Goal: Task Accomplishment & Management: Manage account settings

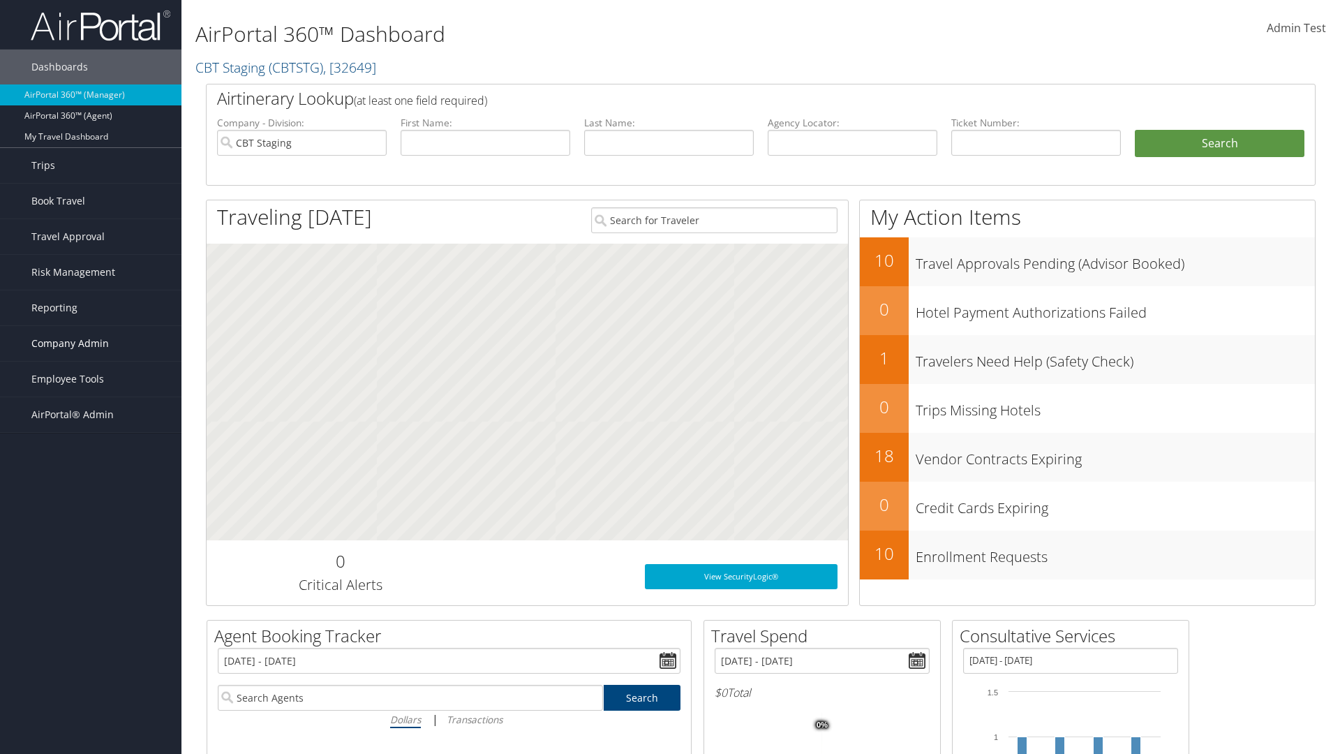
click at [91, 343] on span "Company Admin" at bounding box center [69, 343] width 77 height 35
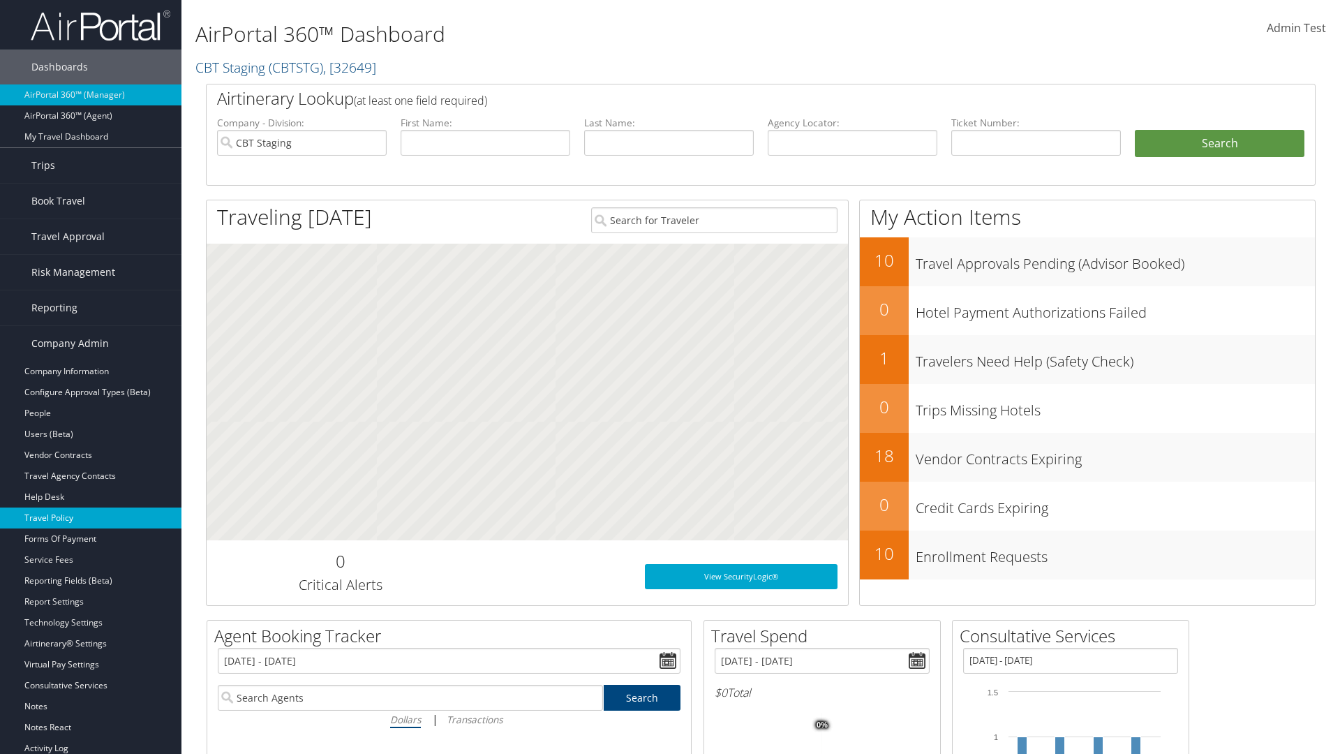
click at [91, 518] on link "Travel Policy" at bounding box center [90, 517] width 181 height 21
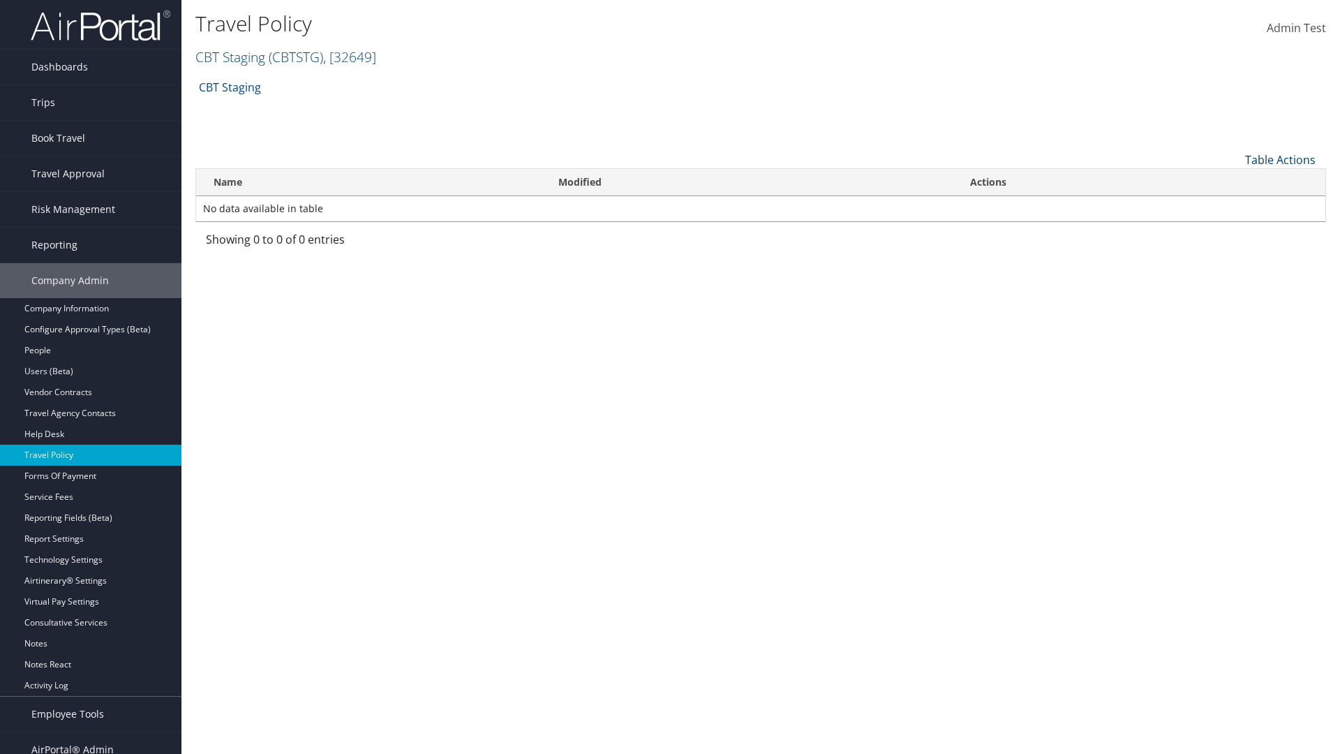
click at [1280, 159] on link "Table Actions" at bounding box center [1280, 159] width 70 height 15
click at [1233, 181] on link "Add New Policy" at bounding box center [1234, 182] width 184 height 24
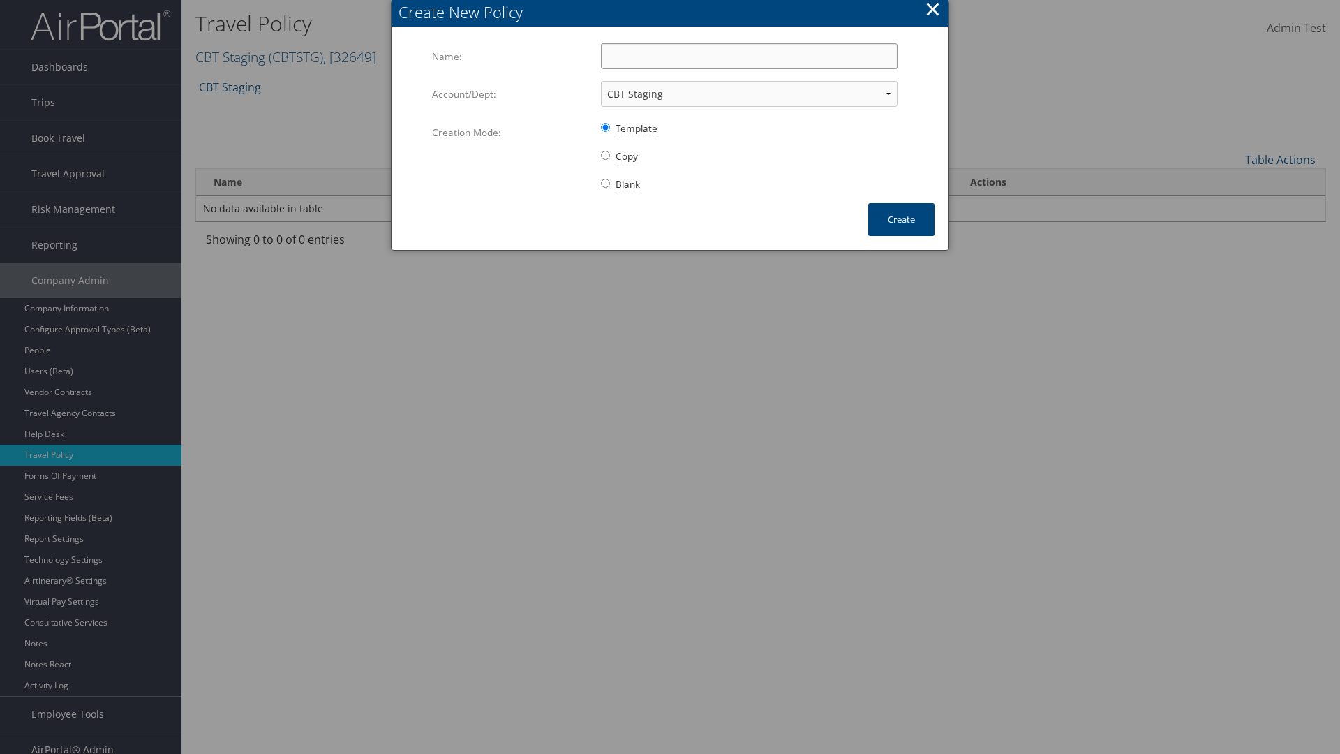
click at [749, 56] on input "Name:" at bounding box center [749, 56] width 297 height 26
type input "Auto Policy for 1479"
click at [901, 219] on button "Create" at bounding box center [901, 219] width 66 height 33
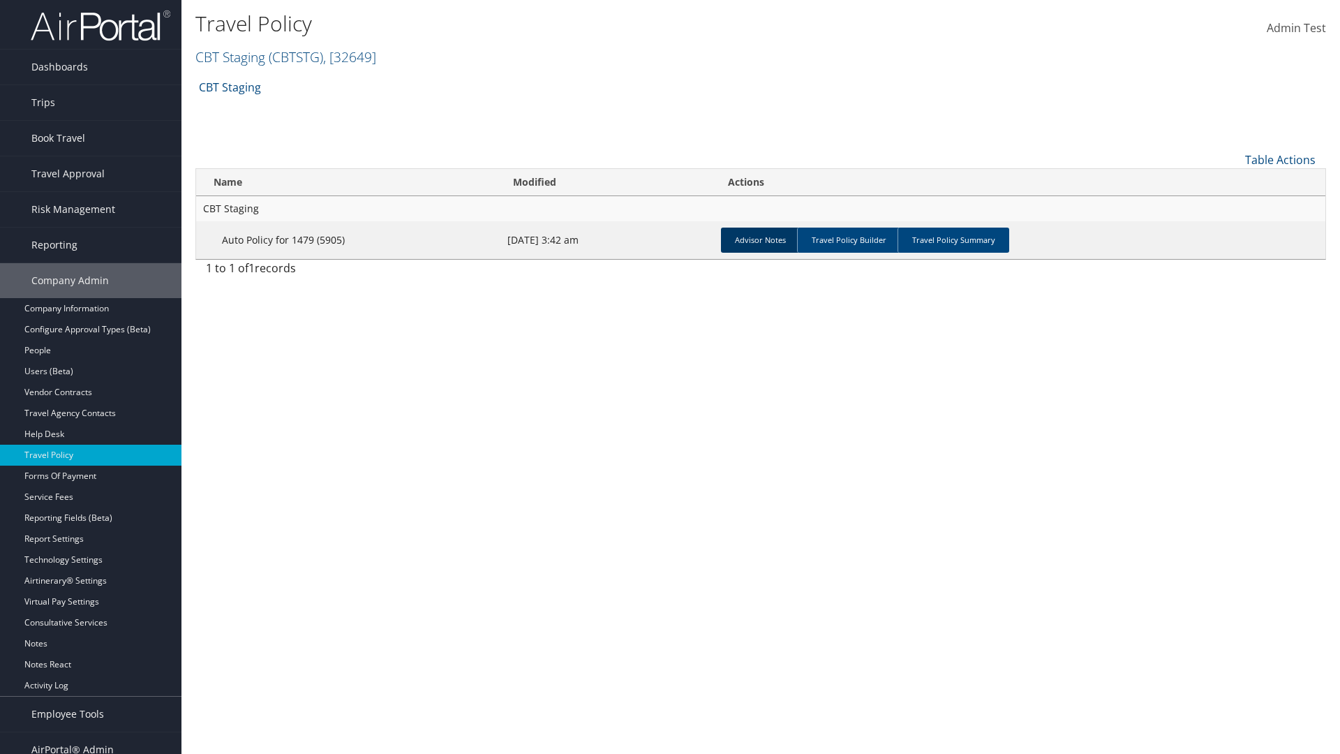
click at [760, 239] on link "Advisor Notes" at bounding box center [760, 240] width 79 height 25
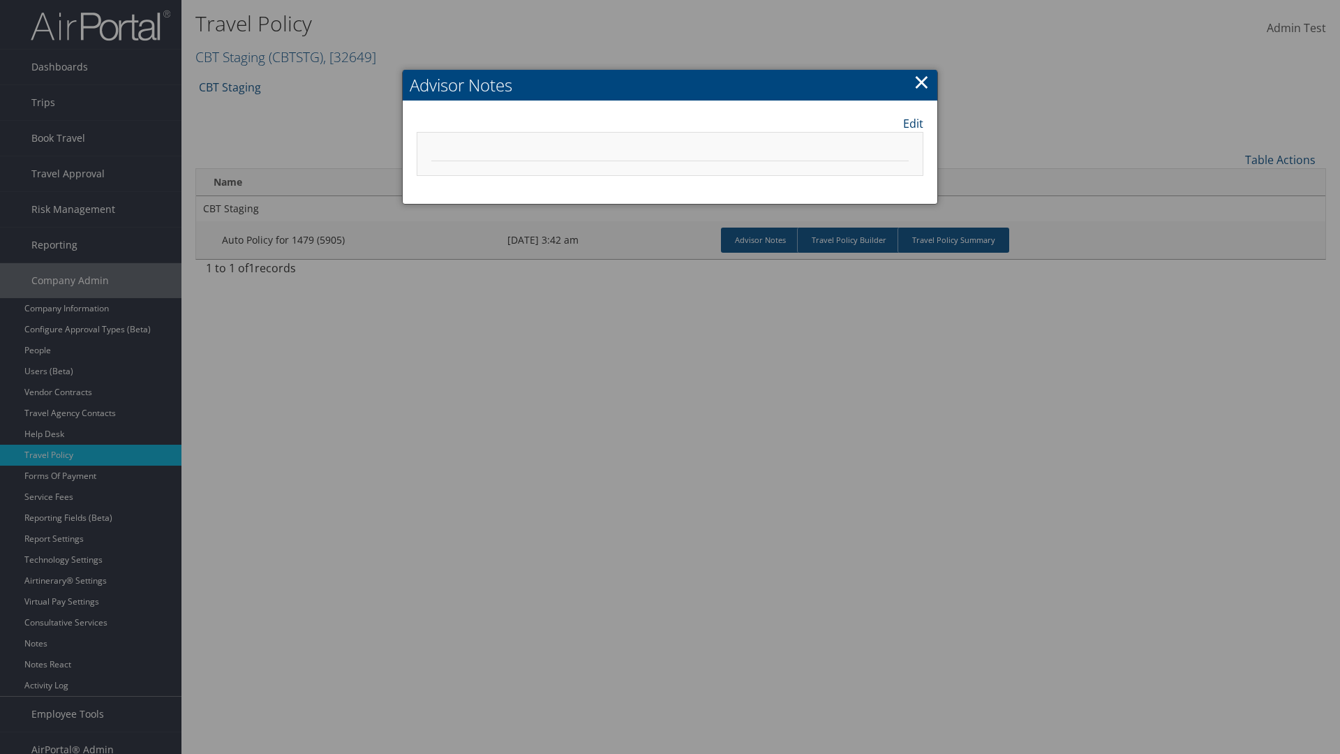
click at [913, 123] on link "Edit" at bounding box center [913, 123] width 20 height 17
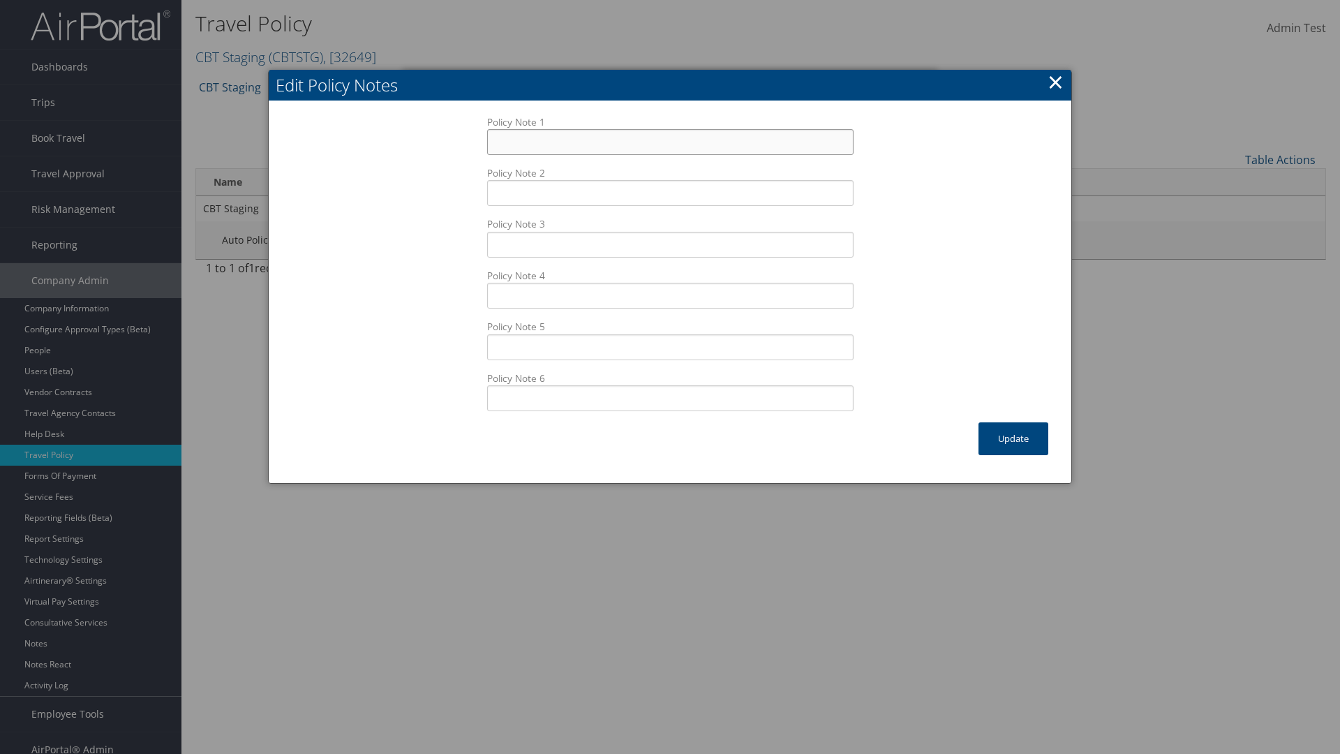
click at [670, 129] on input "Policy Note 1" at bounding box center [670, 142] width 366 height 26
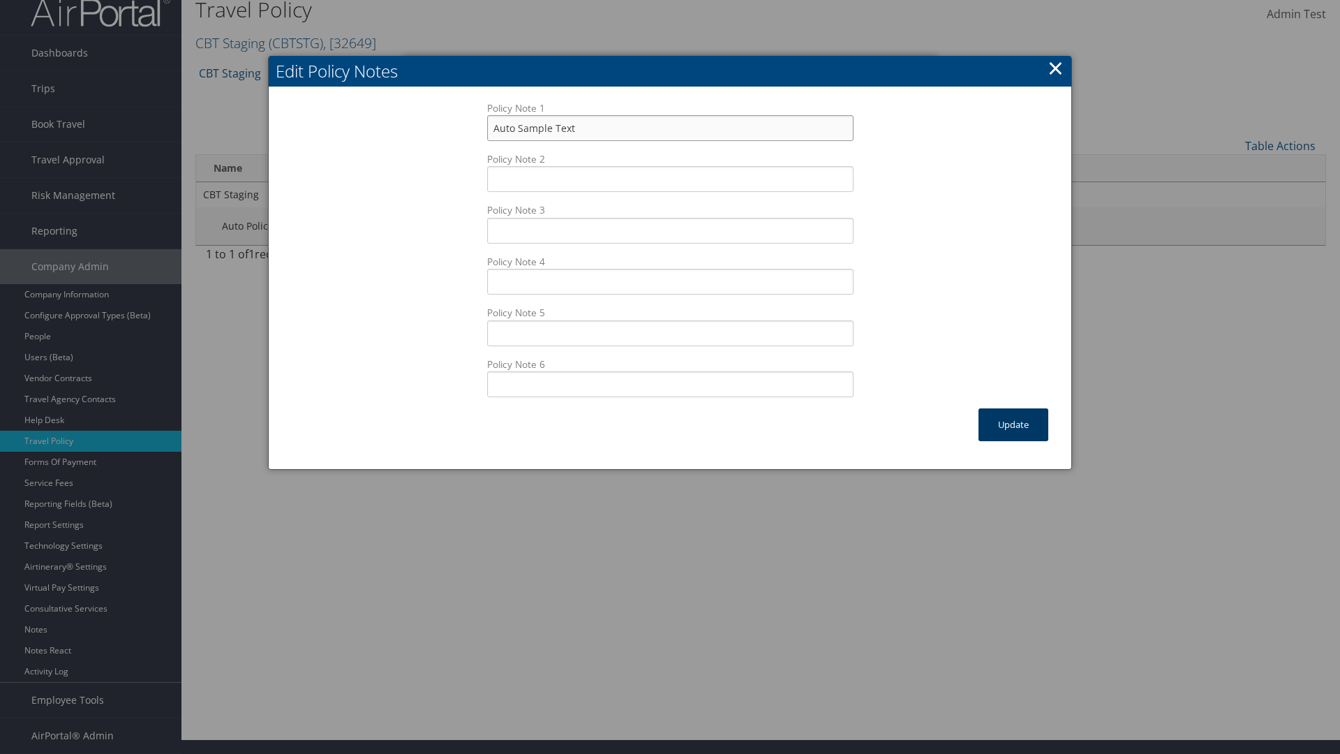
type input "Auto Sample Text"
click at [1013, 424] on button "Update" at bounding box center [1014, 424] width 70 height 33
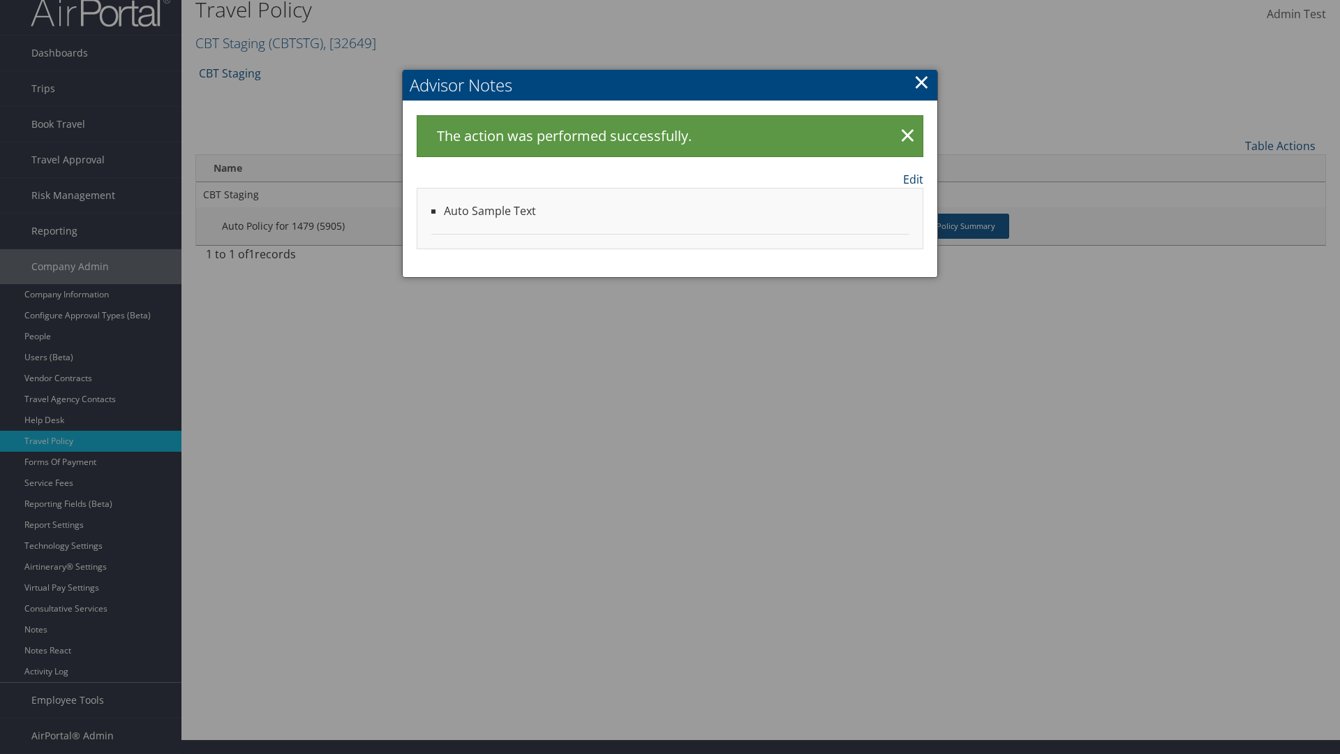
click at [913, 179] on link "Edit" at bounding box center [913, 179] width 20 height 17
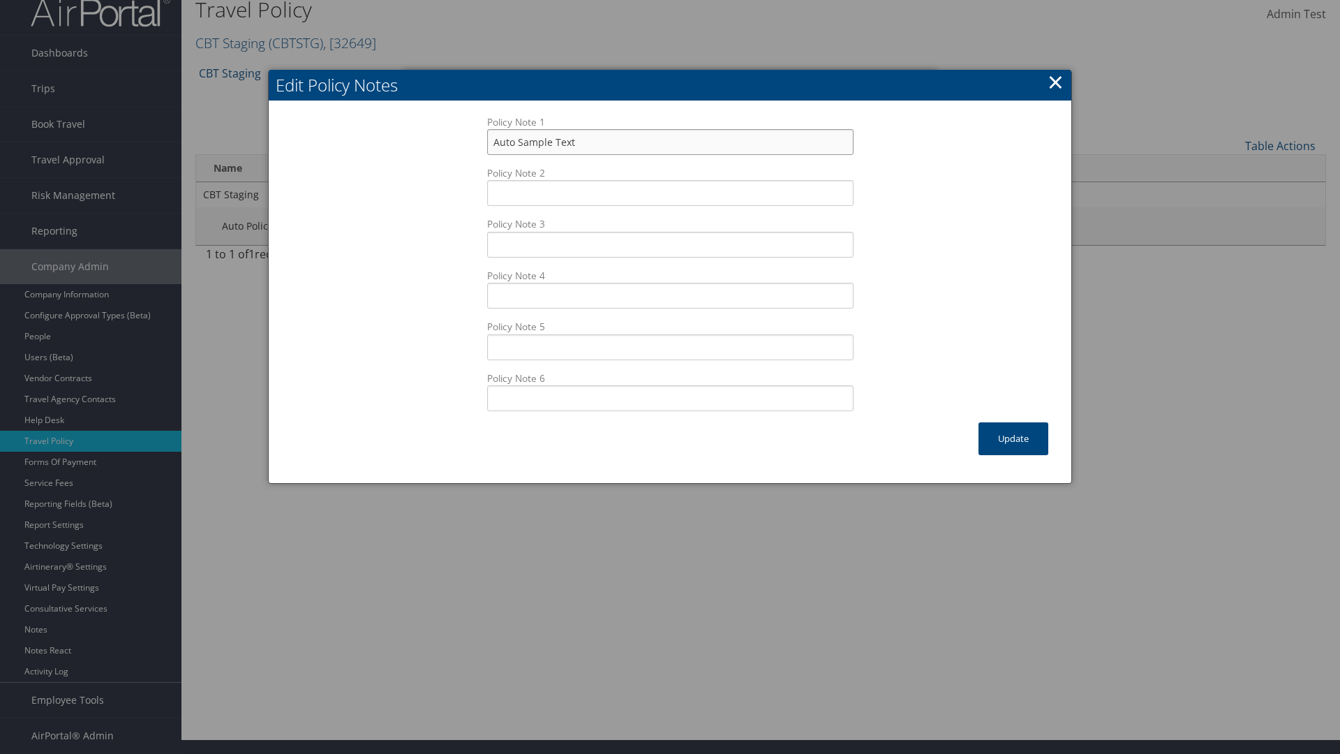
click at [670, 142] on input "Auto Sample Text" at bounding box center [670, 142] width 366 height 26
click at [1013, 438] on button "Update" at bounding box center [1014, 438] width 70 height 33
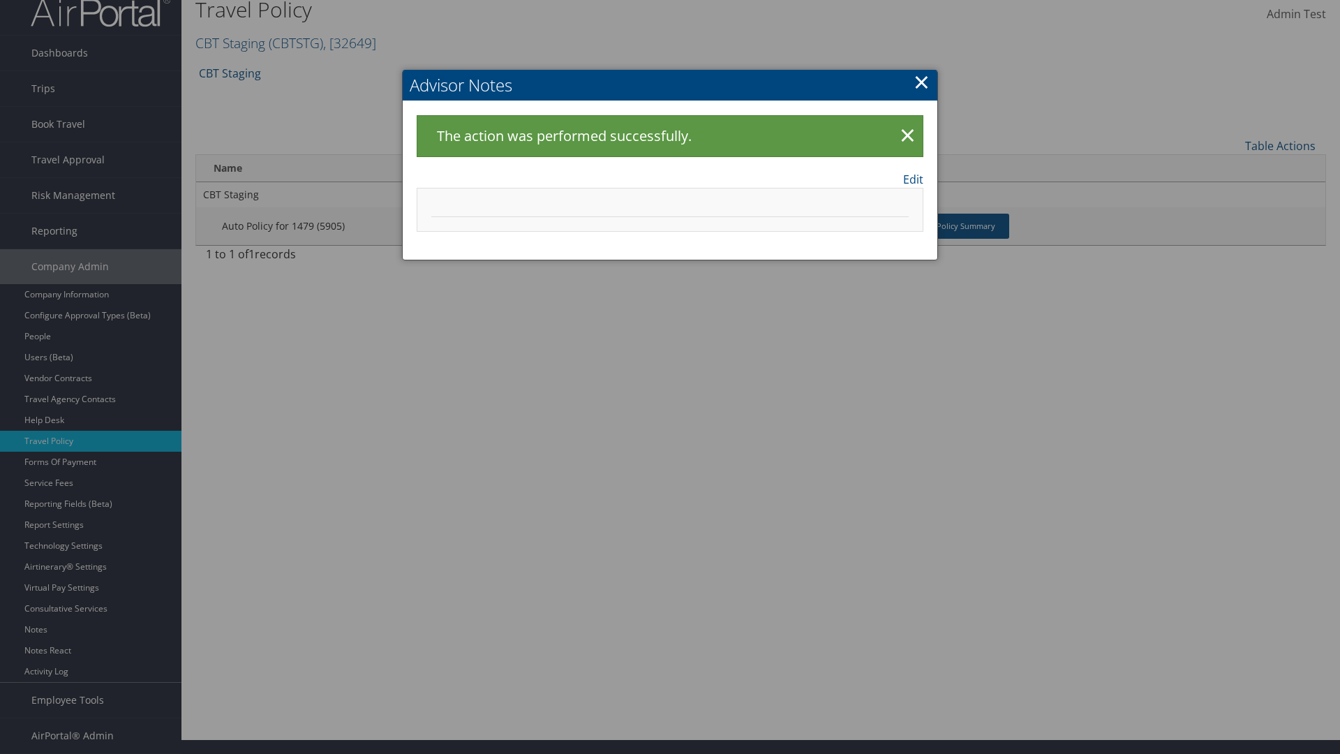
click at [921, 82] on link "×" at bounding box center [922, 82] width 16 height 28
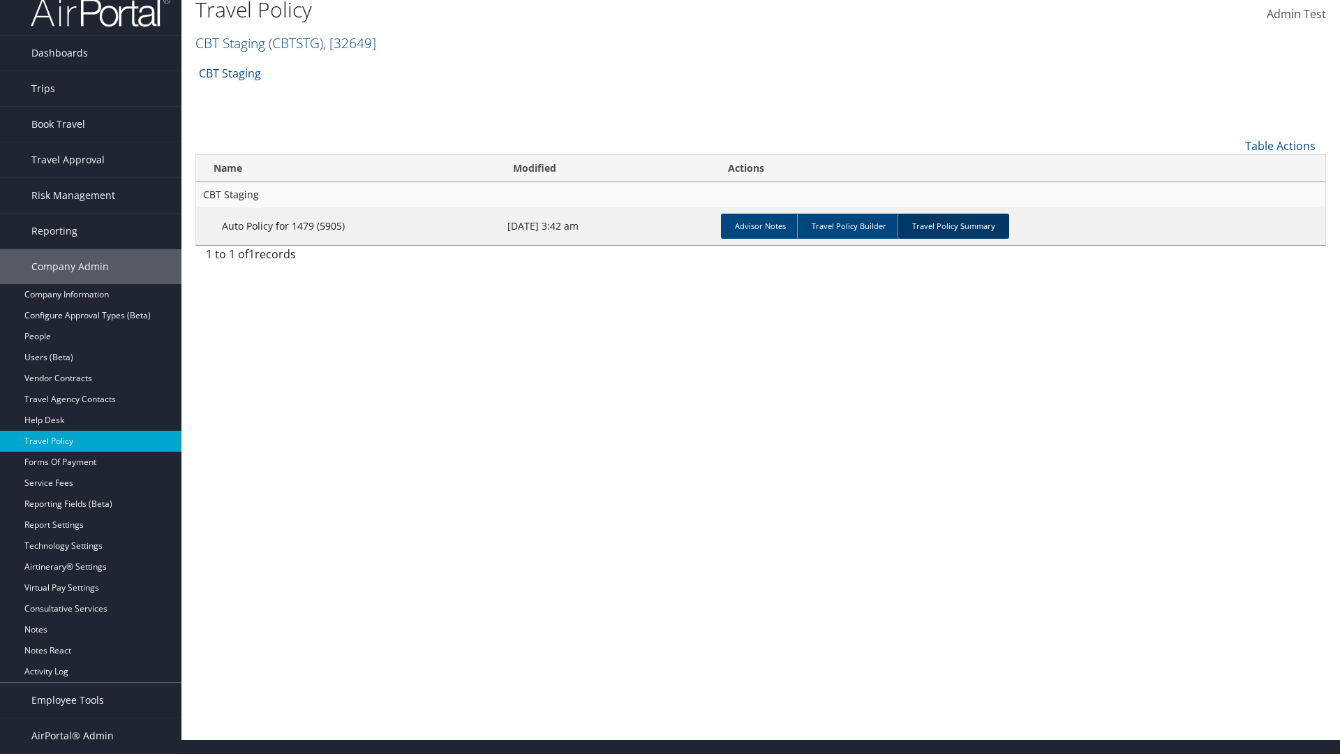
click at [953, 225] on link "Travel Policy Summary" at bounding box center [954, 226] width 112 height 25
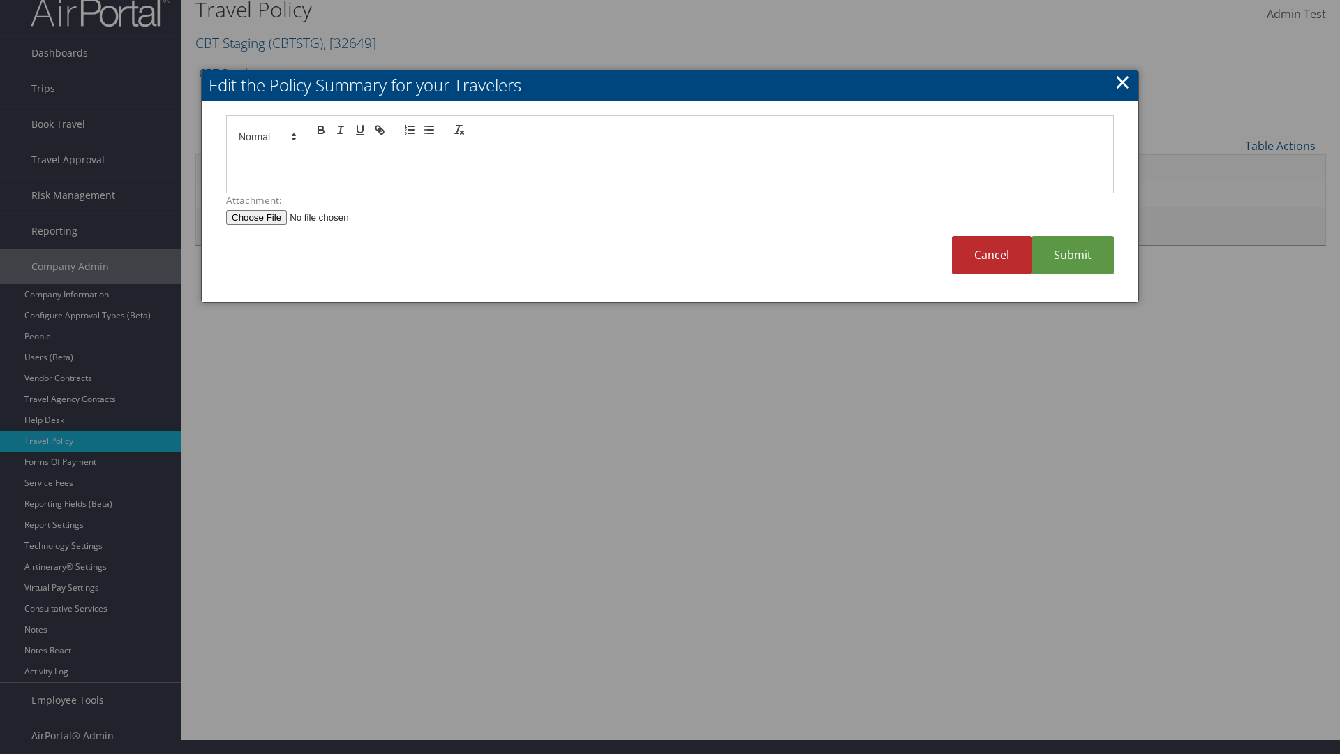
click at [670, 175] on p at bounding box center [669, 176] width 865 height 18
click at [1073, 255] on link "Submit" at bounding box center [1073, 255] width 82 height 38
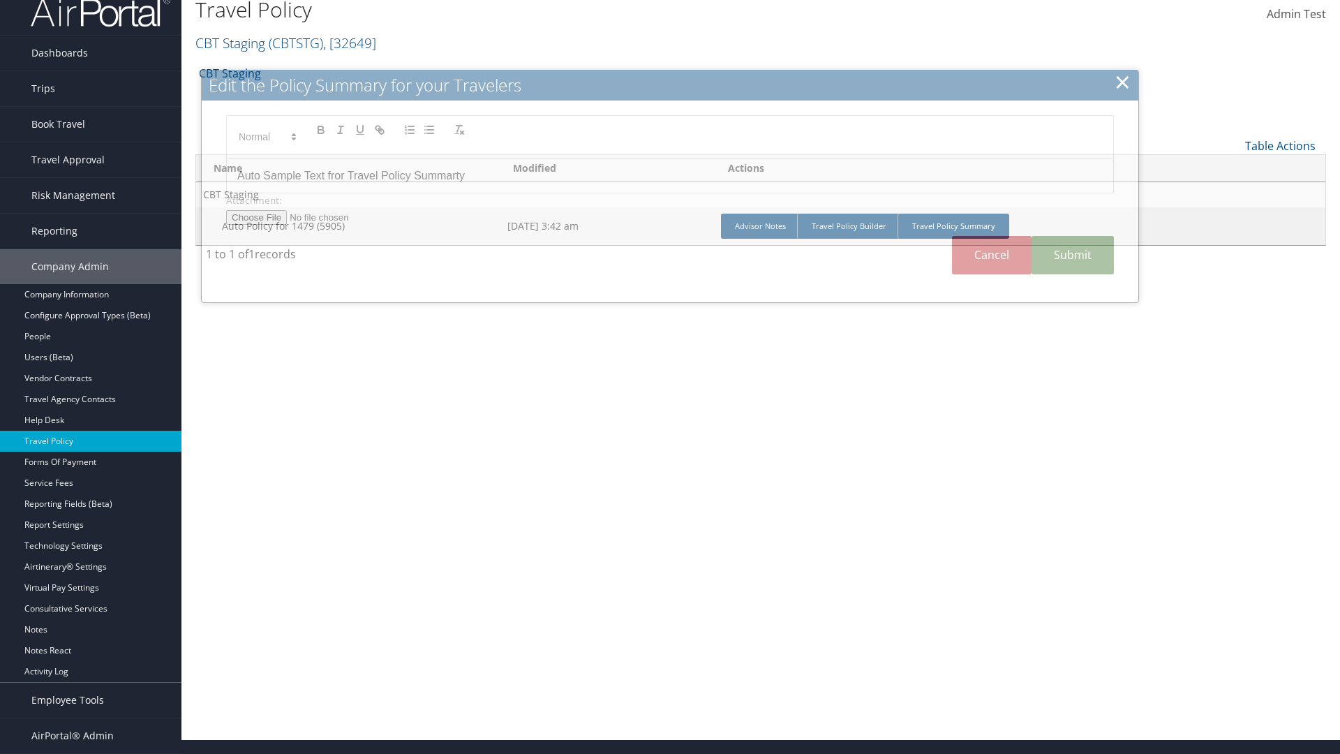
scroll to position [0, 0]
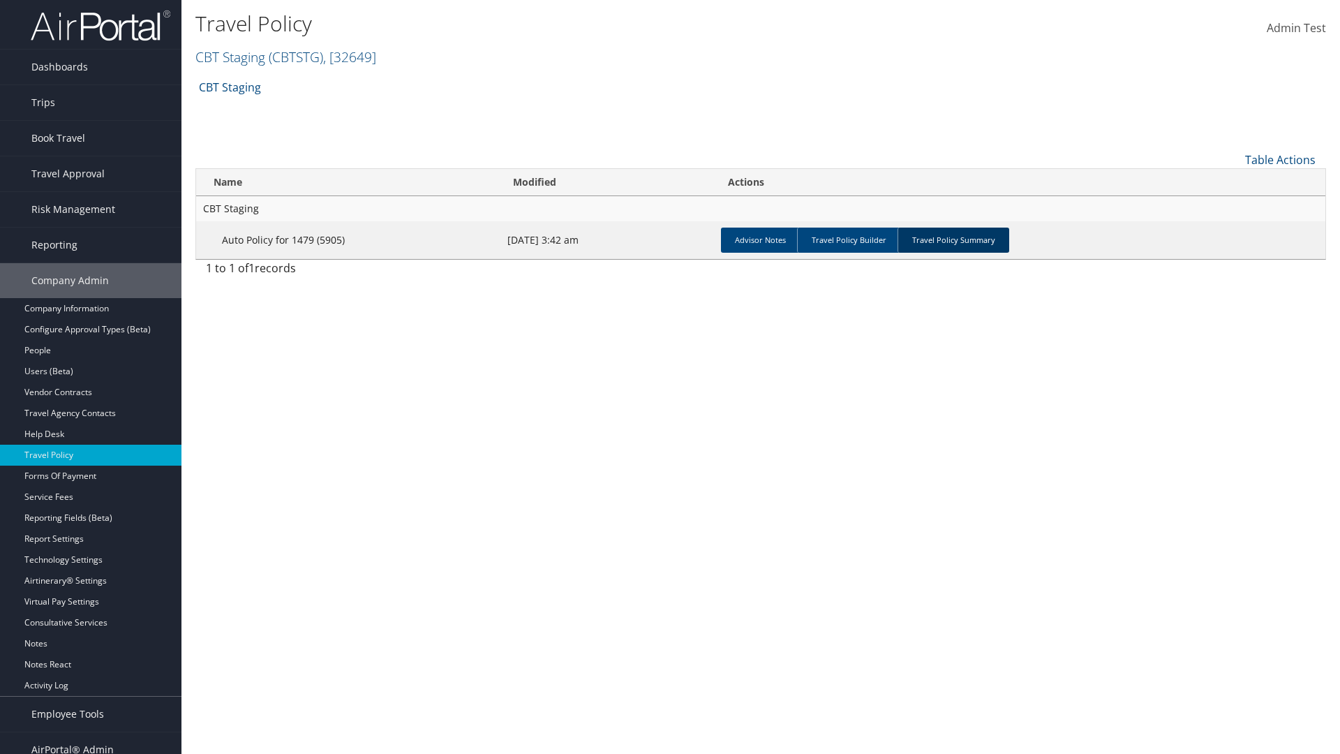
click at [953, 239] on link "Travel Policy Summary" at bounding box center [954, 240] width 112 height 25
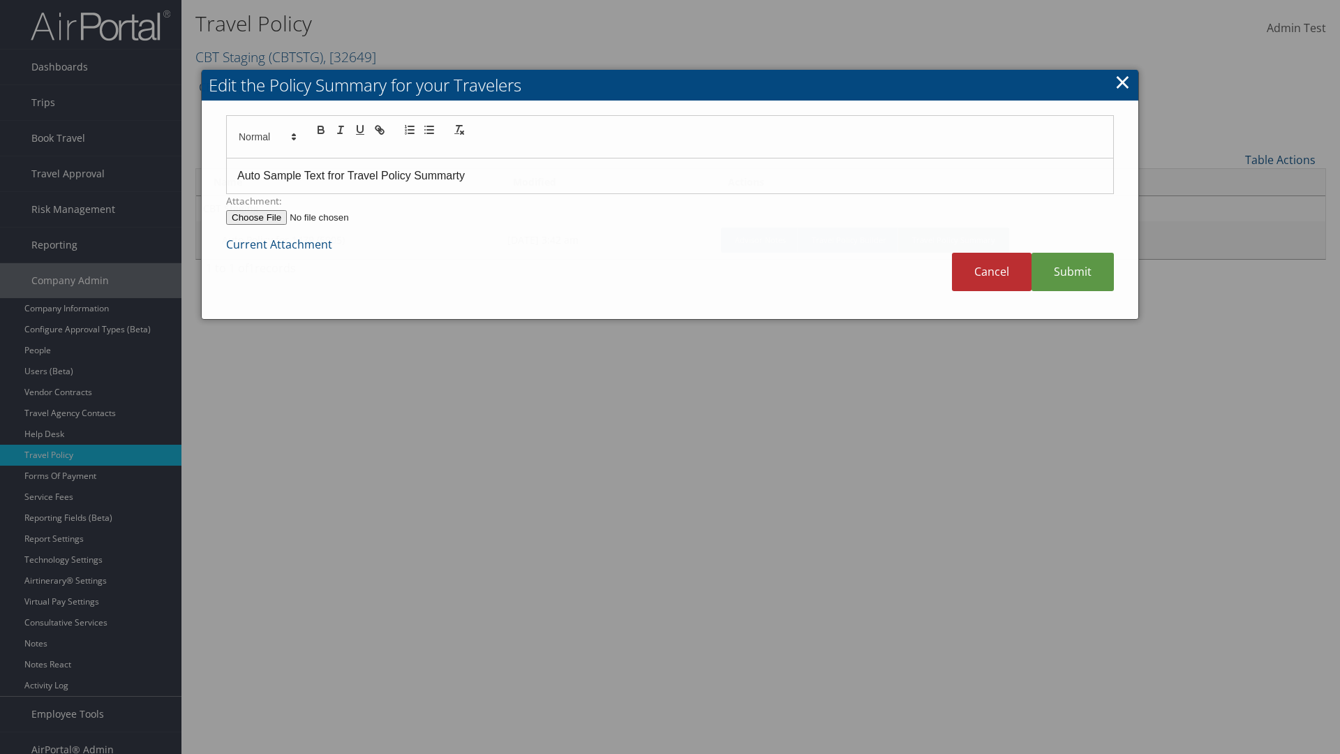
scroll to position [14, 0]
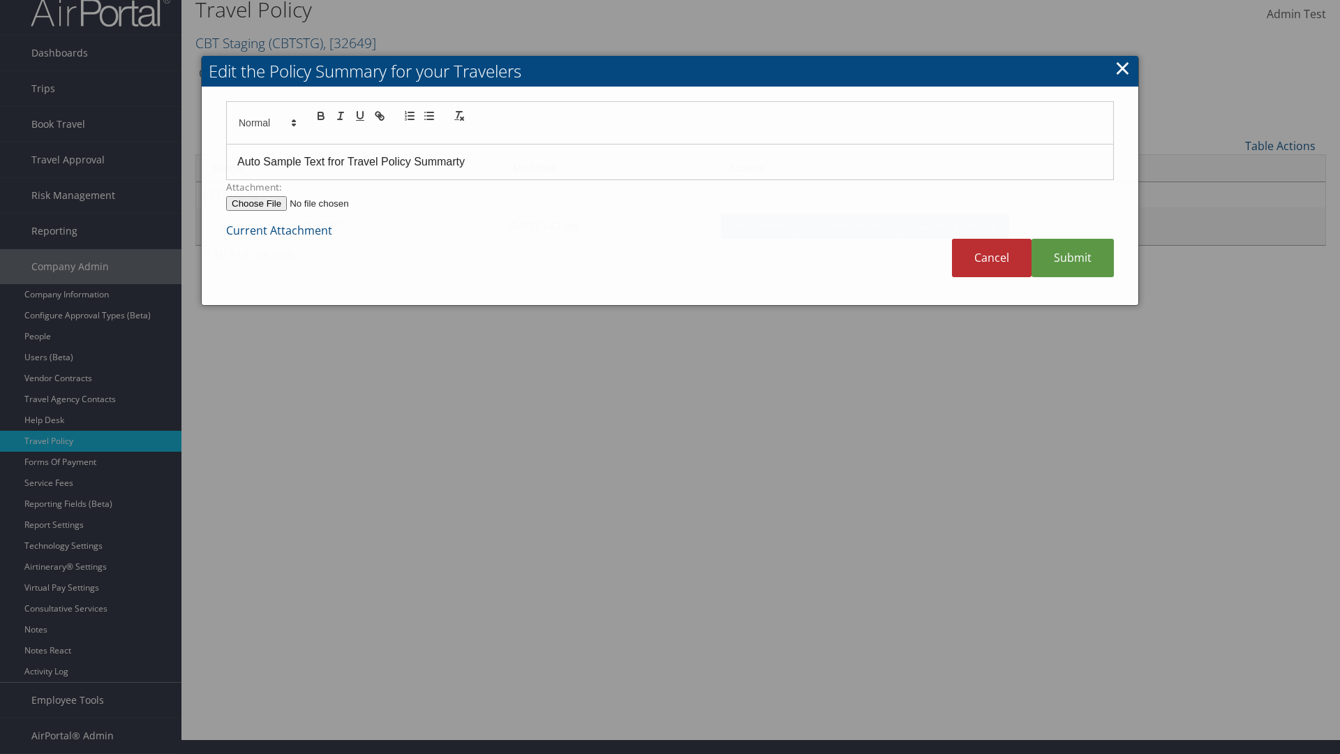
click at [670, 161] on p "Auto Sample Text fror Travel Policy Summarty" at bounding box center [669, 162] width 865 height 18
click at [1073, 258] on link "Submit" at bounding box center [1073, 258] width 82 height 38
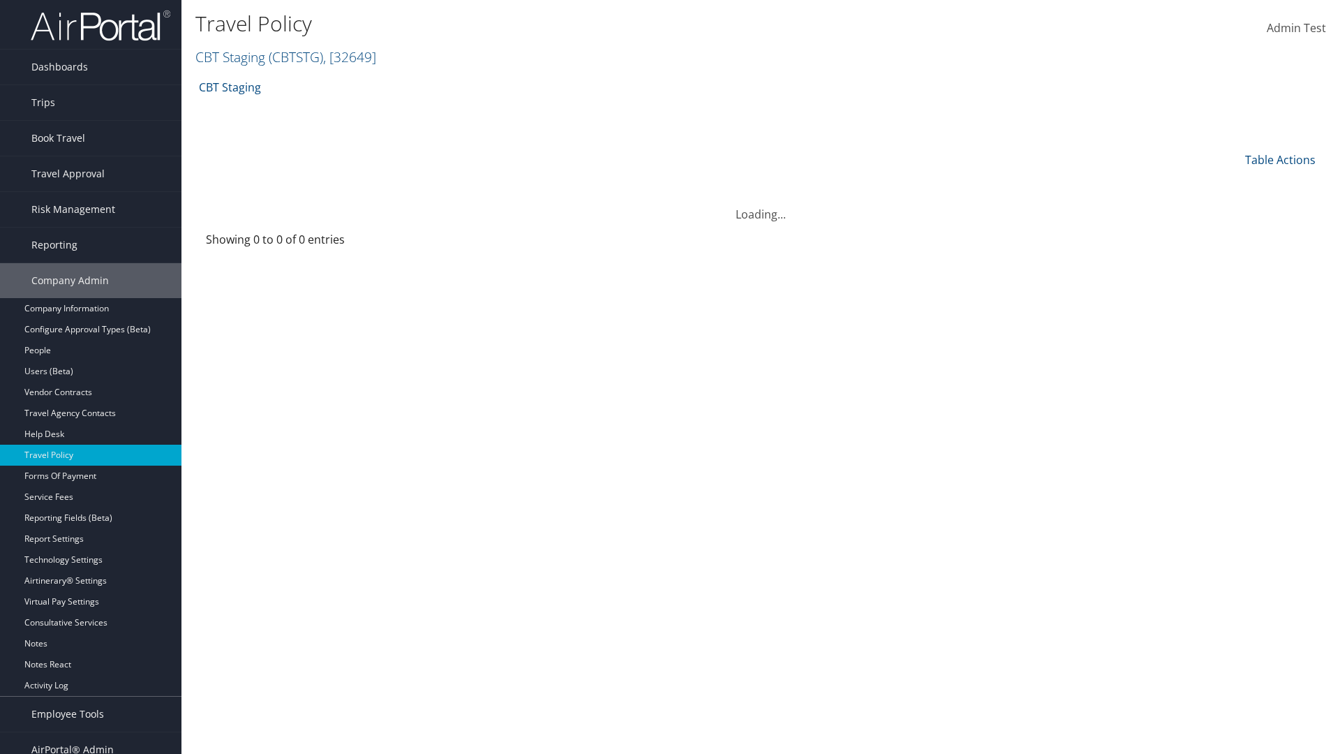
scroll to position [14, 0]
